Goal: Information Seeking & Learning: Learn about a topic

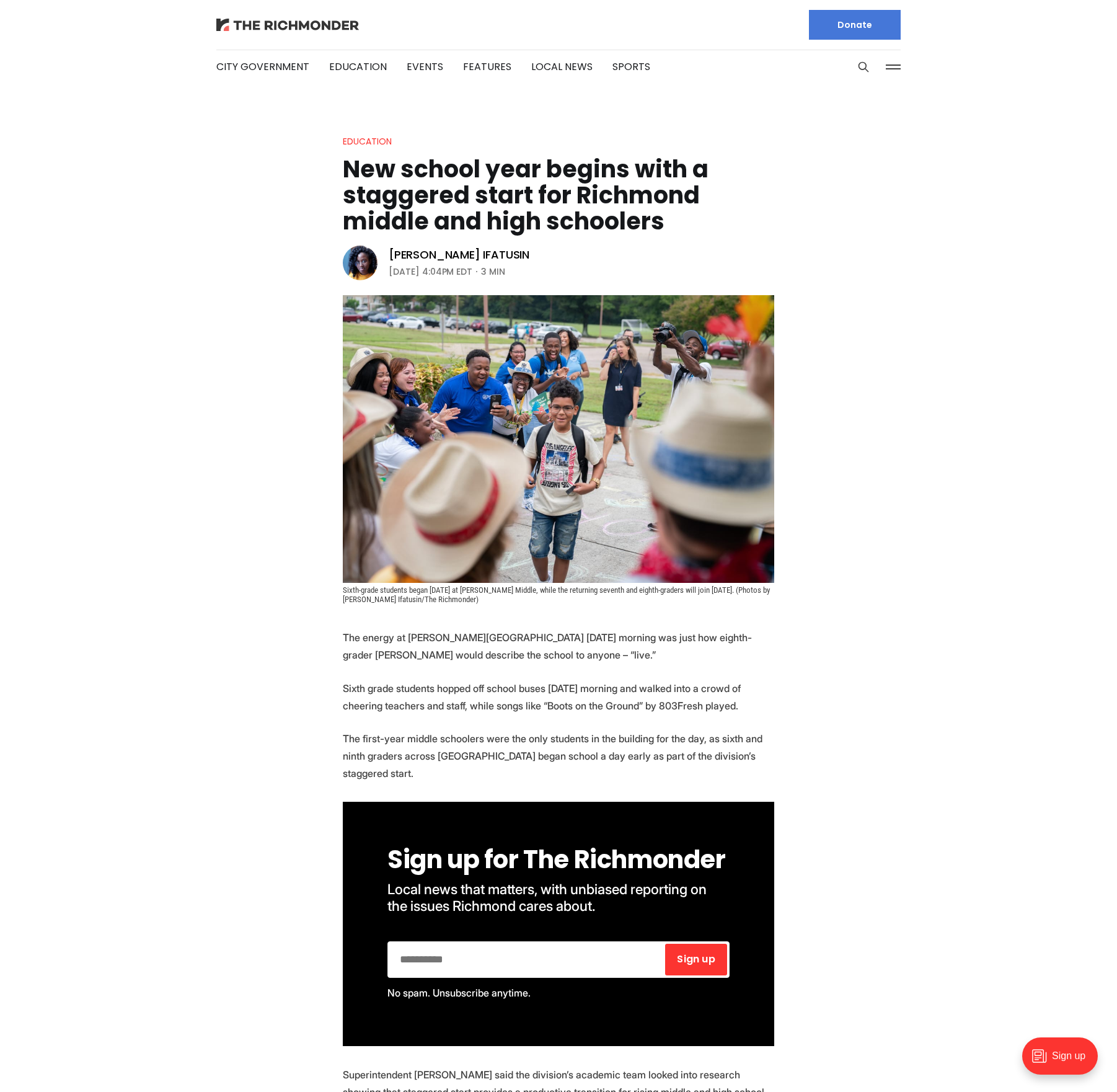
click at [284, 24] on img at bounding box center [287, 25] width 142 height 13
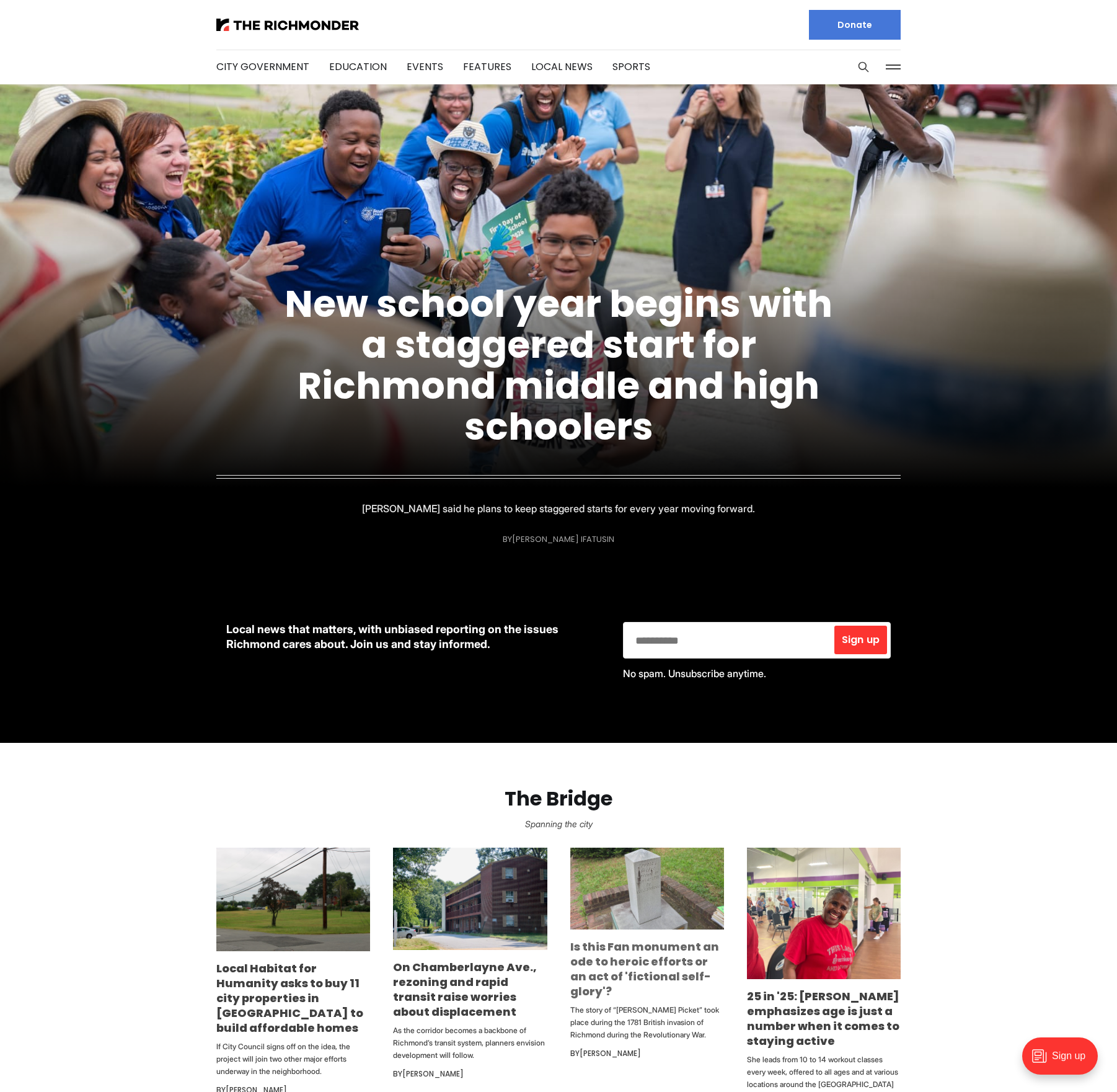
click at [602, 971] on link "Is this Fan monument an ode to heroic efforts or an act of 'fictional self-glor…" at bounding box center [644, 969] width 149 height 60
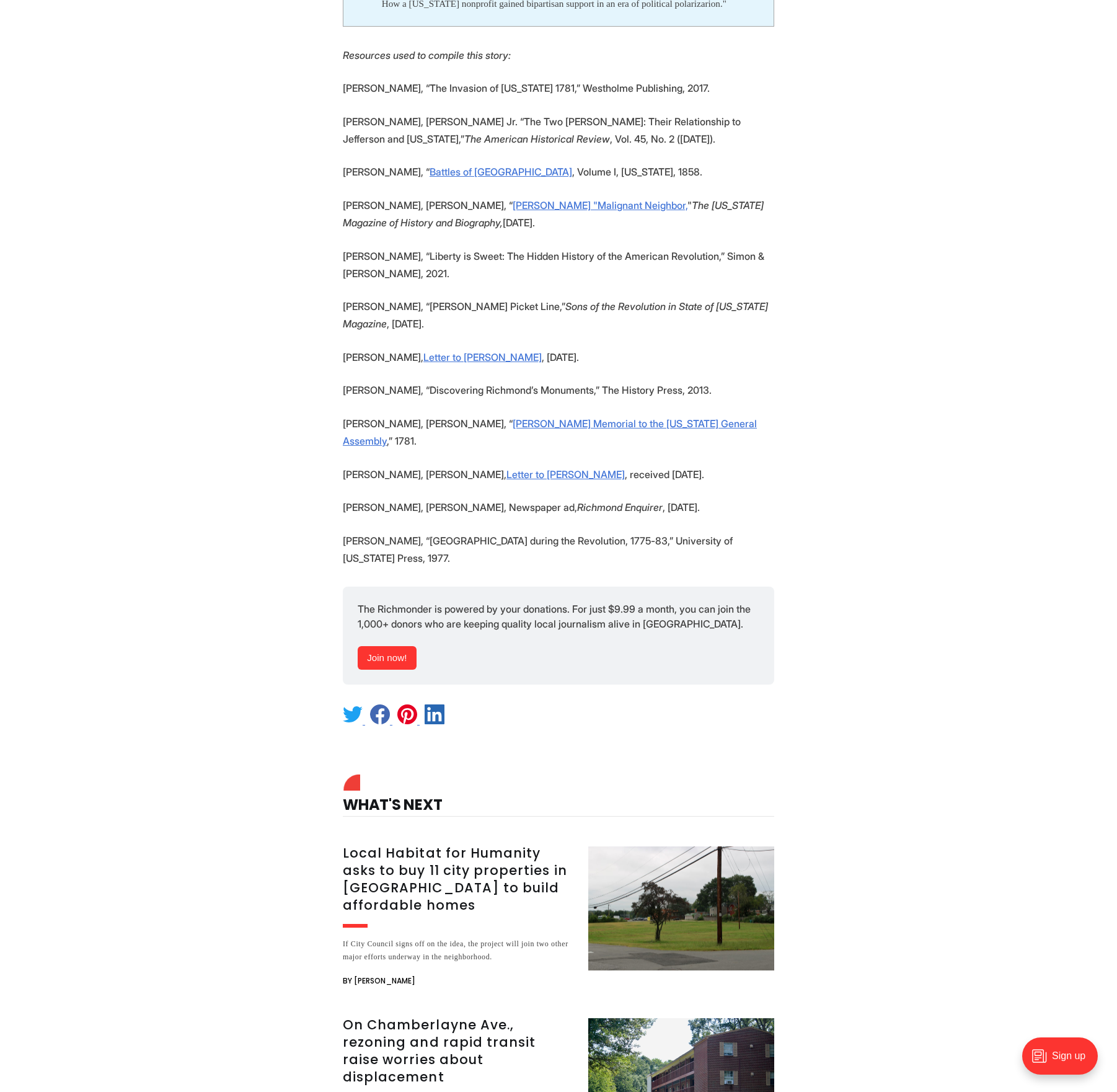
scroll to position [4327, 0]
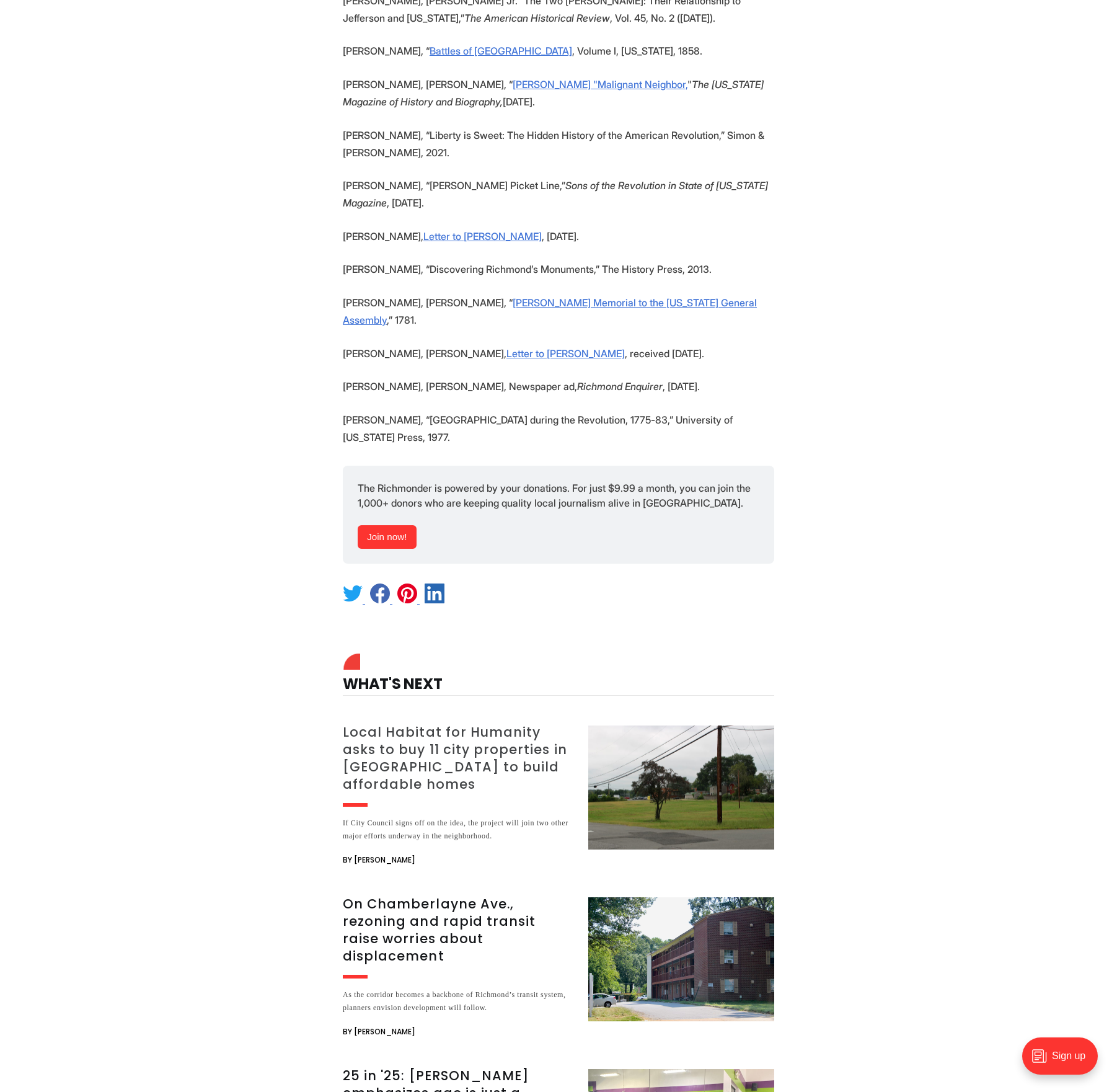
click at [454, 724] on h3 "Local Habitat for Humanity asks to buy 11 city properties in [GEOGRAPHIC_DATA] …" at bounding box center [458, 758] width 231 height 69
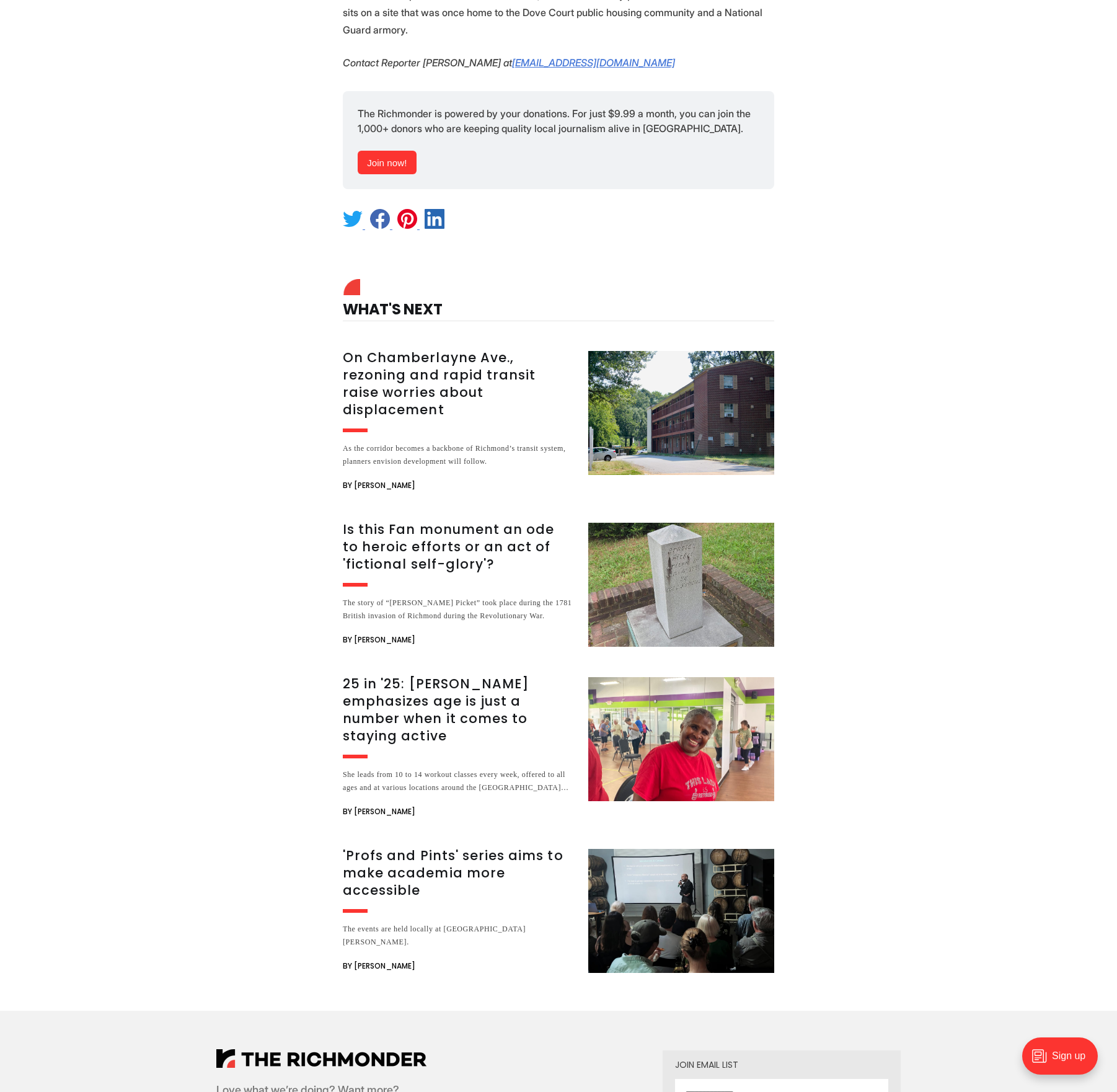
scroll to position [1948, 0]
